Goal: Communication & Community: Answer question/provide support

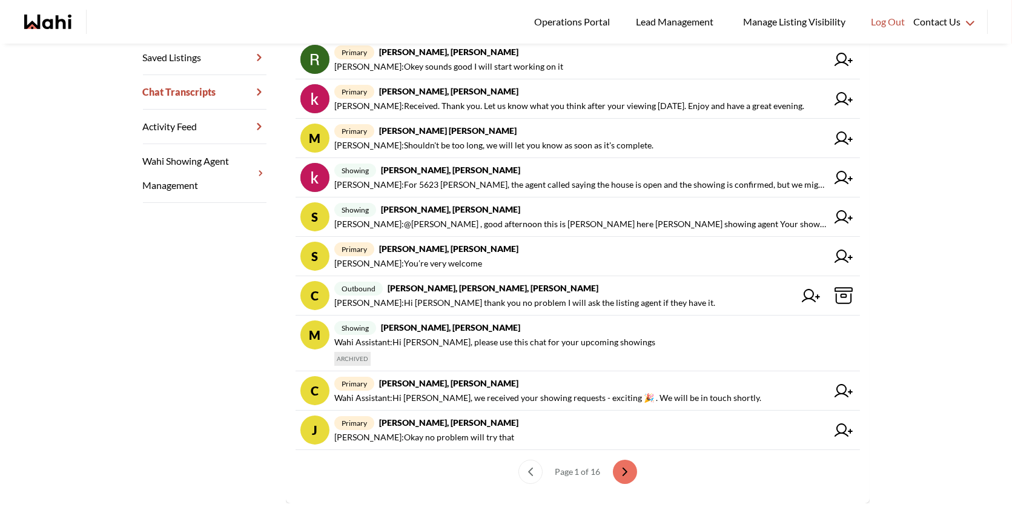
scroll to position [285, 0]
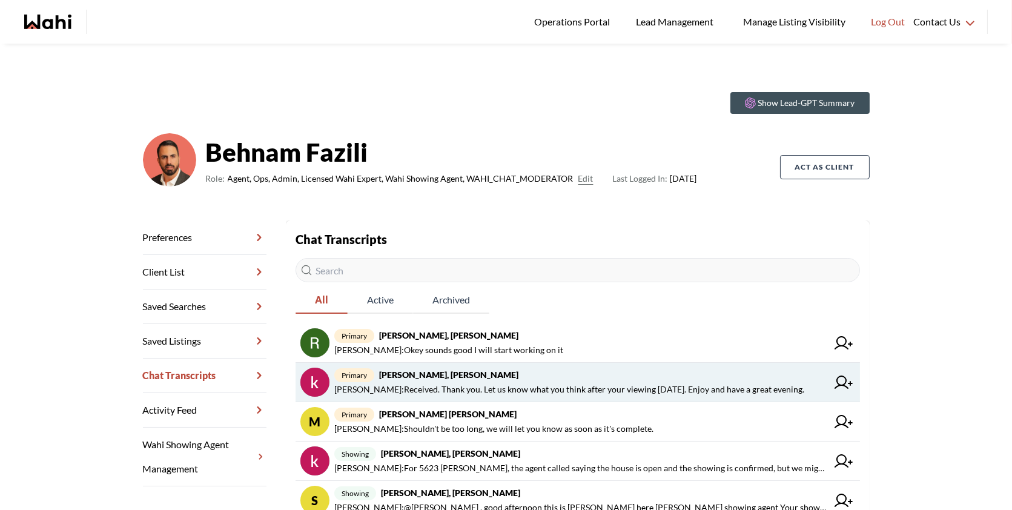
scroll to position [22, 0]
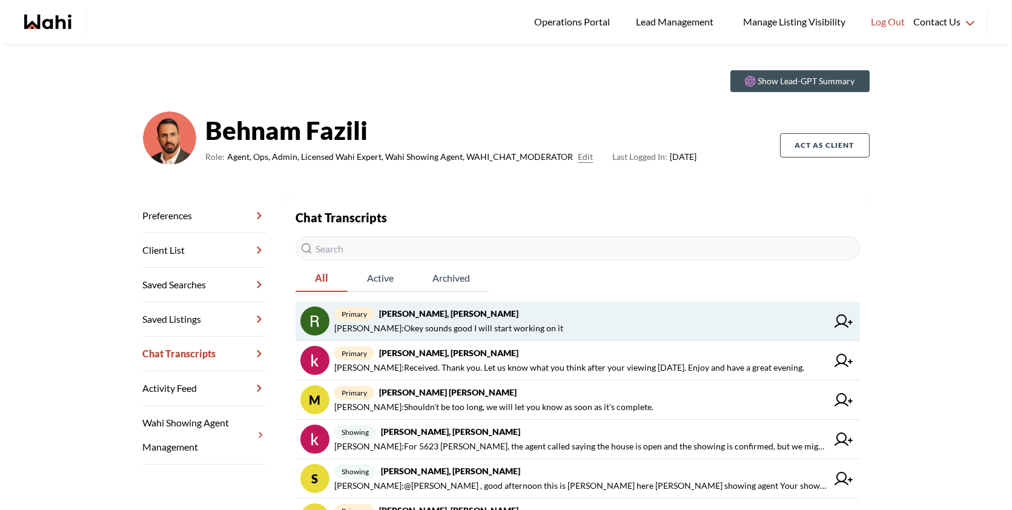
click at [457, 339] on link "primary Rita Kukendran, Behnam Behnam Fazili : Okey sounds good I will start wo…" at bounding box center [578, 321] width 565 height 39
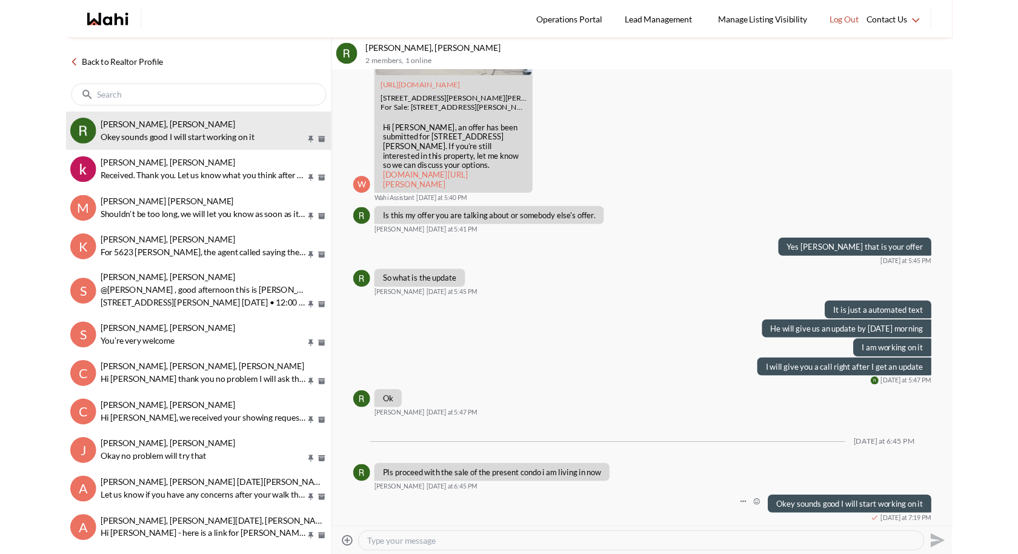
scroll to position [994, 0]
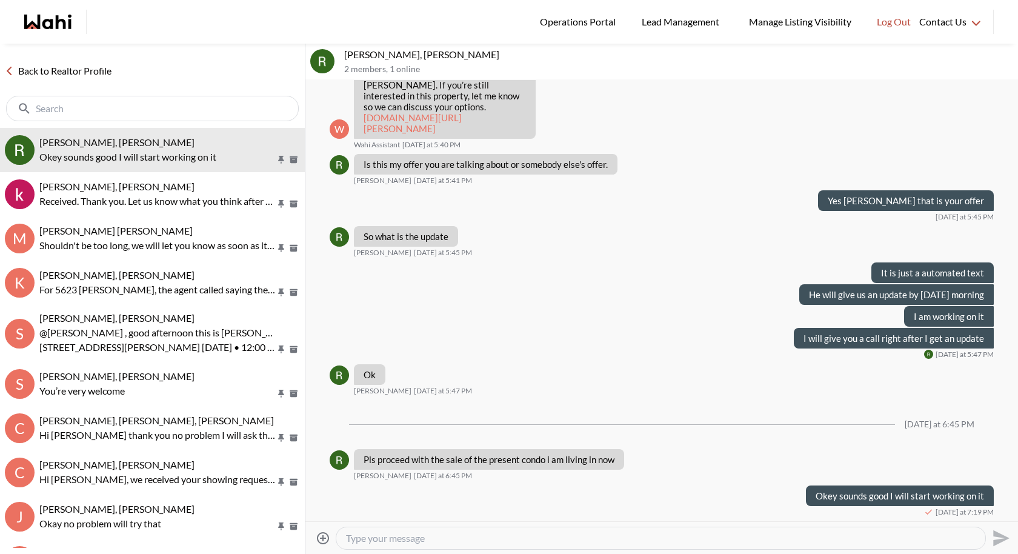
click at [408, 510] on textarea "Type your message" at bounding box center [661, 538] width 630 height 12
type textarea "Hi Rita can I give you a call ?"
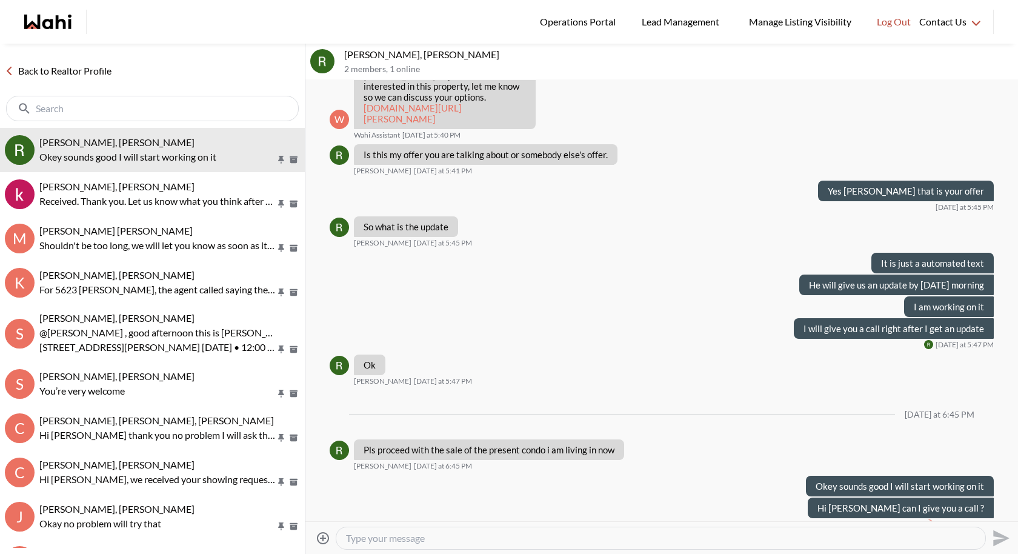
scroll to position [1015, 0]
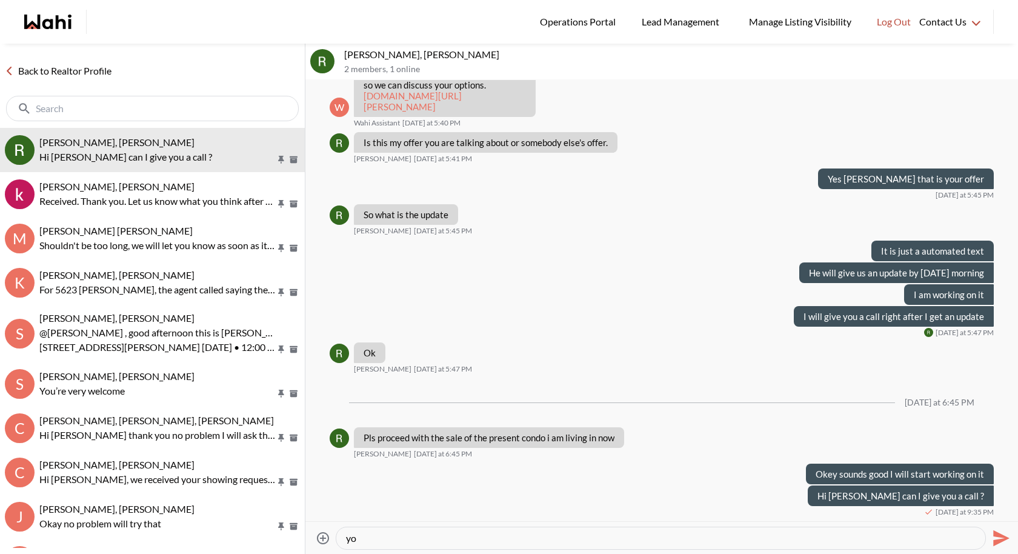
type textarea "y"
type textarea "i"
click at [353, 510] on textarea "It goes to voicemail" at bounding box center [661, 538] width 630 height 12
type textarea "It goes to voicemail"
click at [992, 510] on icon "Send" at bounding box center [999, 537] width 19 height 19
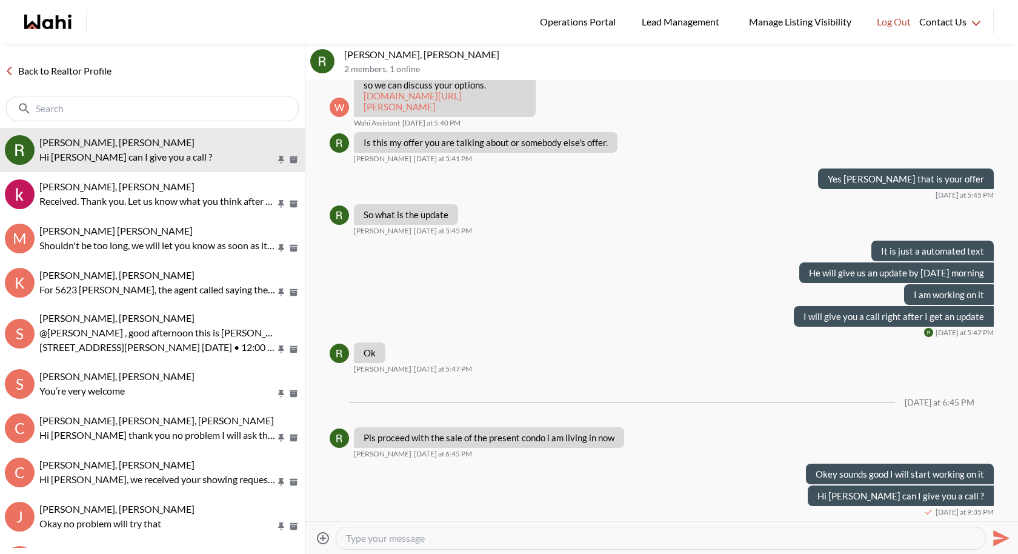
scroll to position [1037, 0]
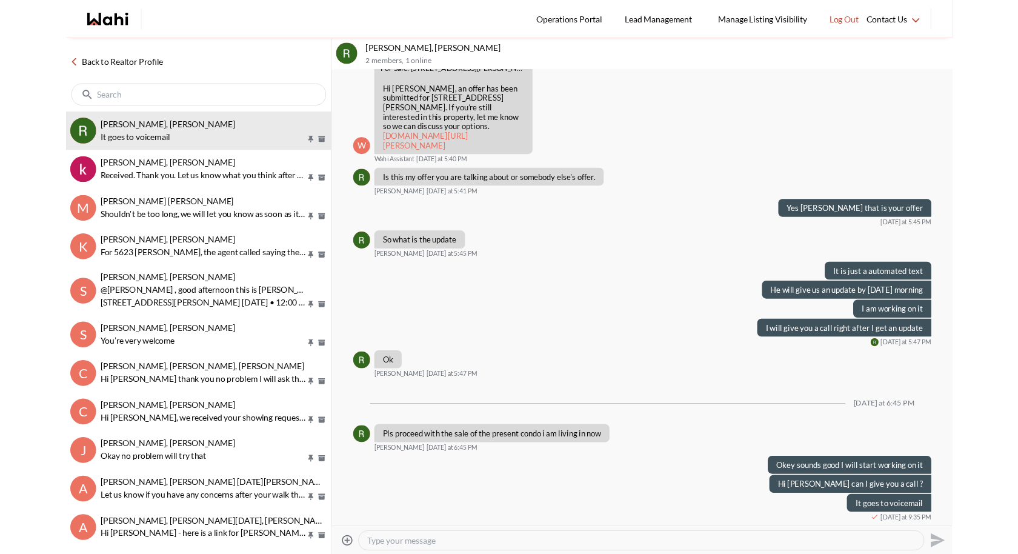
scroll to position [897, 0]
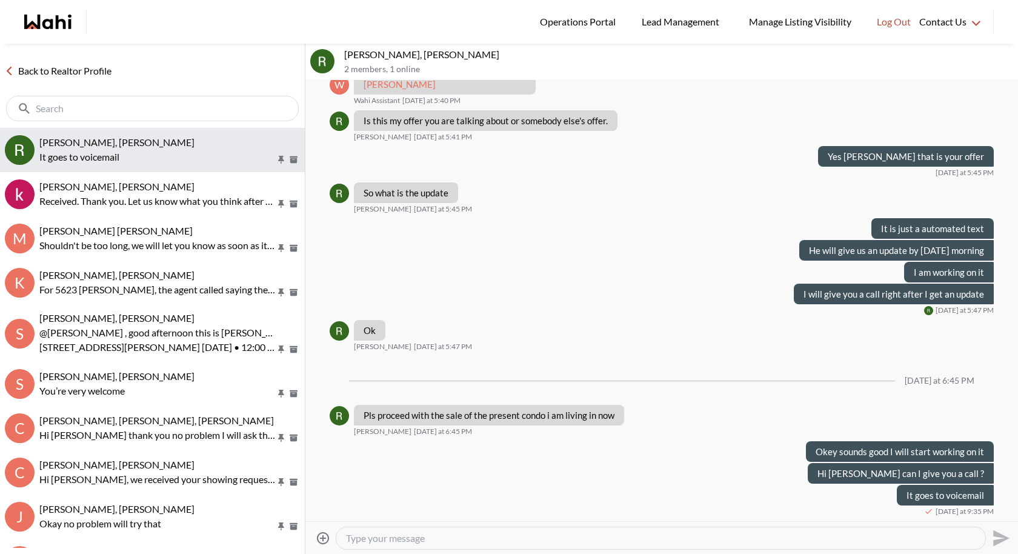
click at [303, 130] on button "Rita Kukendran, Behnam It goes to voicemail" at bounding box center [152, 150] width 305 height 44
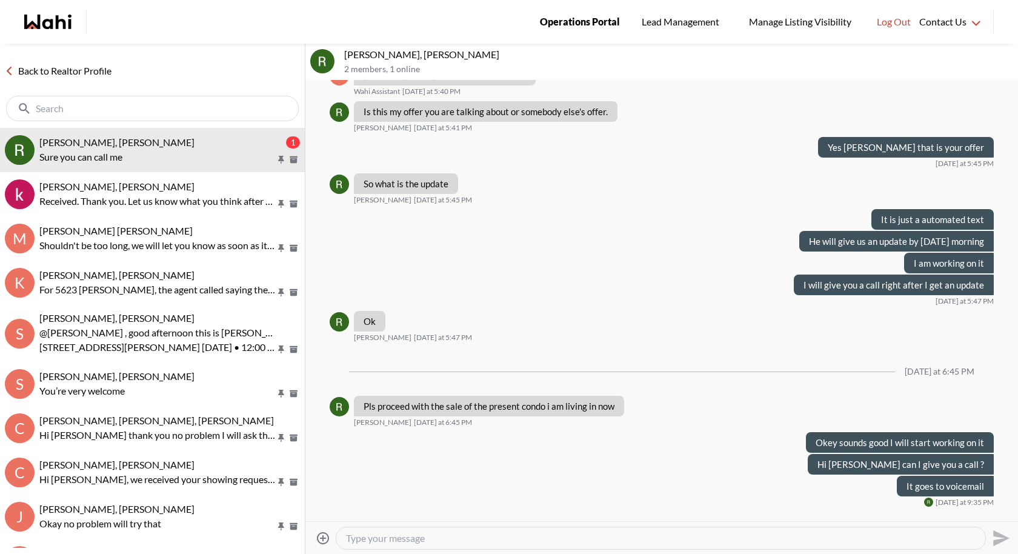
scroll to position [982, 0]
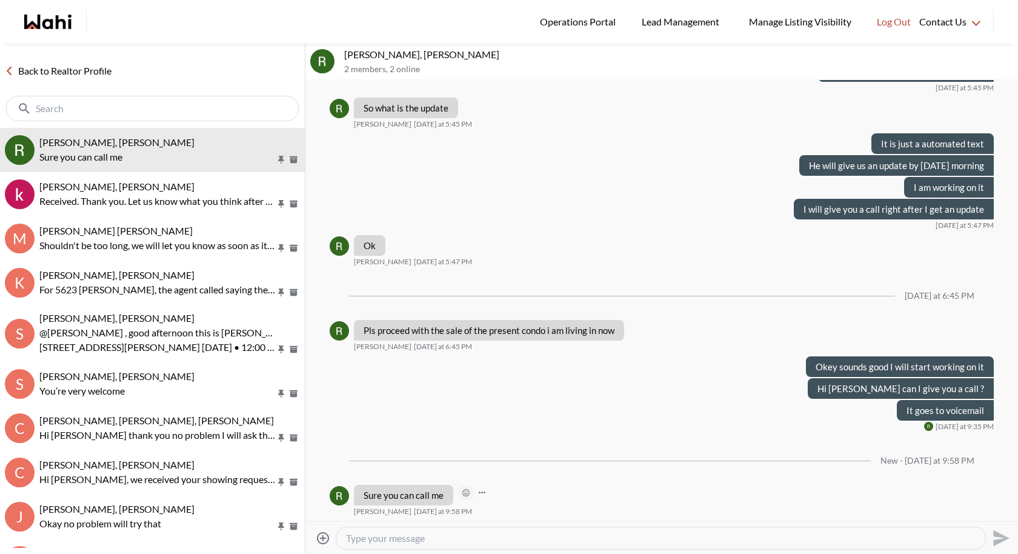
click at [468, 492] on icon "Open Reaction Selector" at bounding box center [465, 492] width 7 height 7
click at [500, 462] on div "Select Reaction: Thumbs up" at bounding box center [501, 465] width 11 height 11
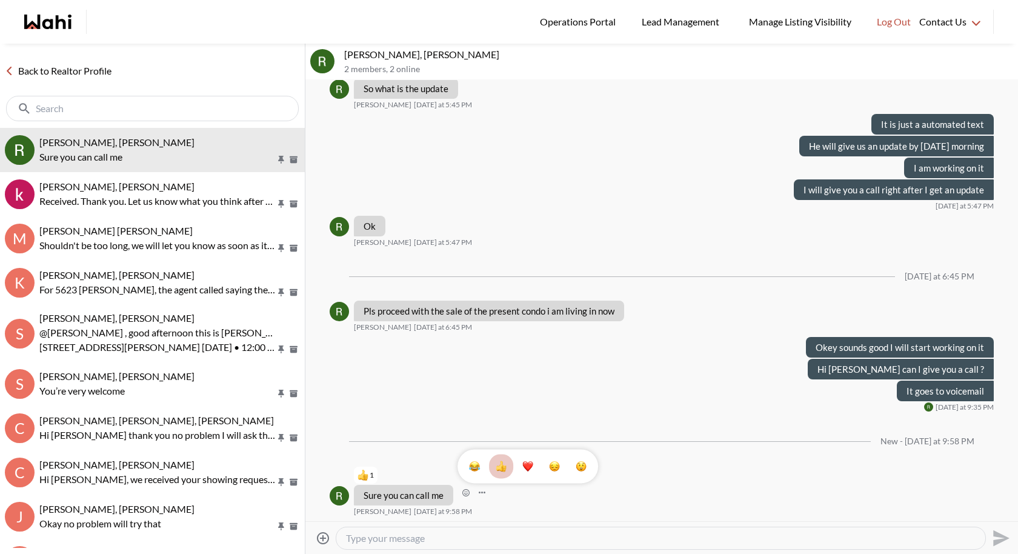
click at [510, 222] on div "1" at bounding box center [661, 300] width 713 height 441
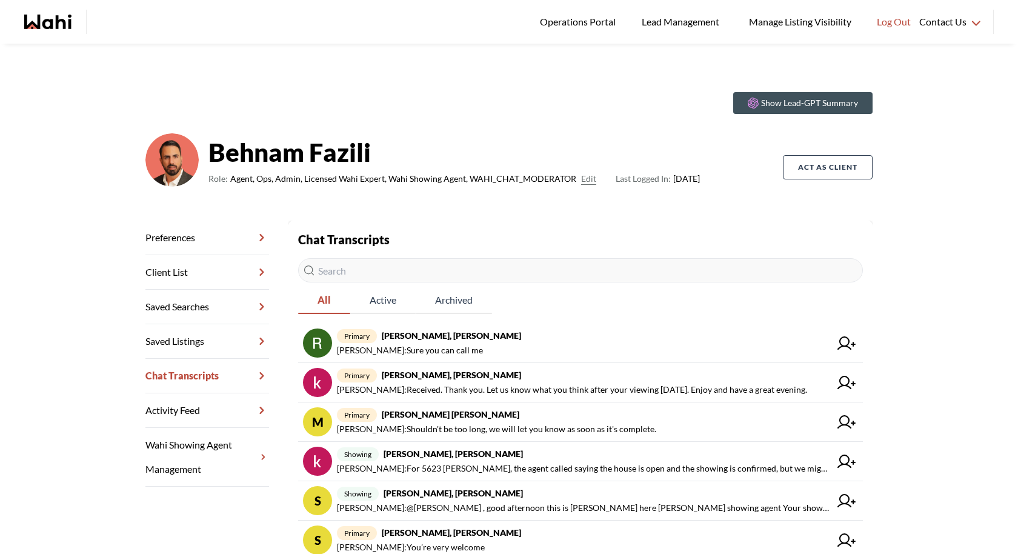
scroll to position [269, 0]
